Goal: Register for event/course

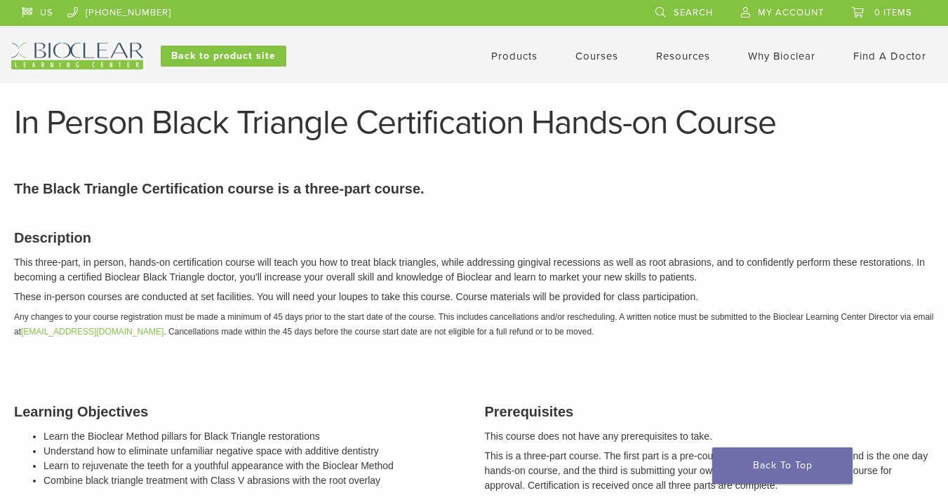
click at [608, 60] on link "Courses" at bounding box center [596, 56] width 43 height 13
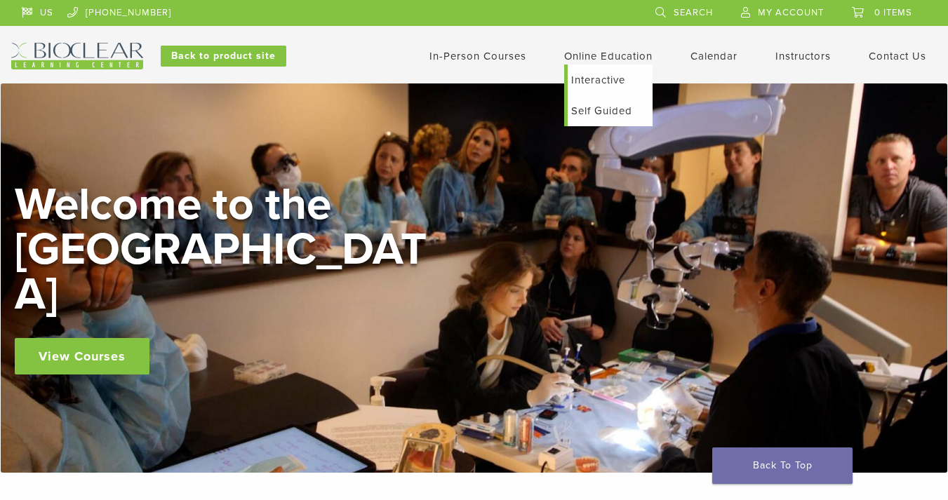
click at [598, 78] on link "Interactive" at bounding box center [610, 80] width 85 height 31
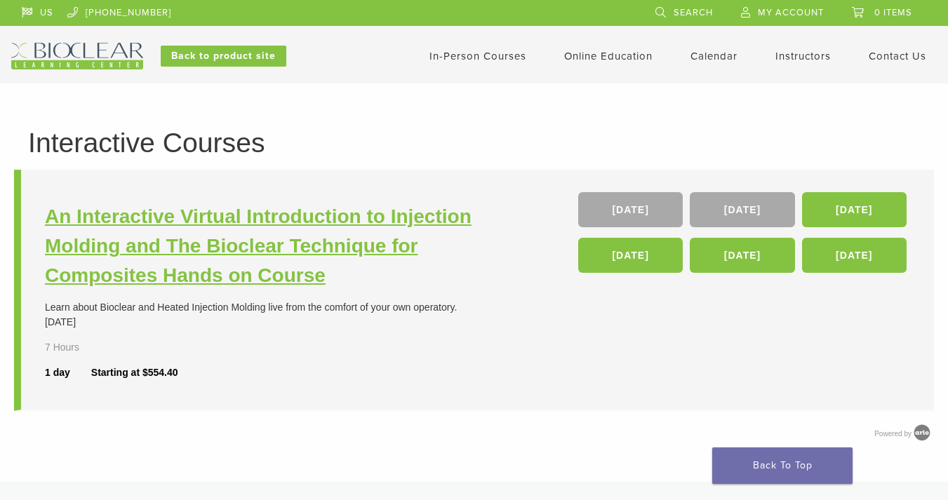
click at [335, 220] on h3 "An Interactive Virtual Introduction to Injection Molding and The Bioclear Techn…" at bounding box center [261, 246] width 433 height 88
